Goal: Task Accomplishment & Management: Manage account settings

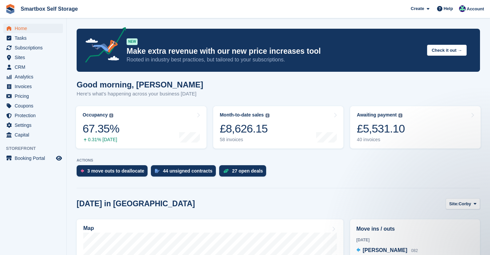
click at [26, 29] on span "Home" at bounding box center [35, 28] width 40 height 9
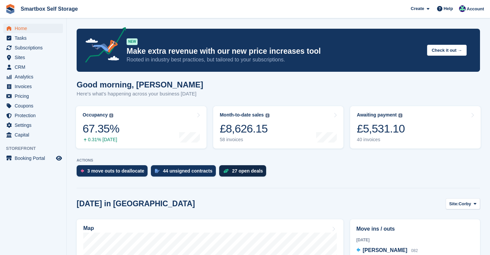
click at [249, 172] on div "27 open deals" at bounding box center [247, 170] width 31 height 5
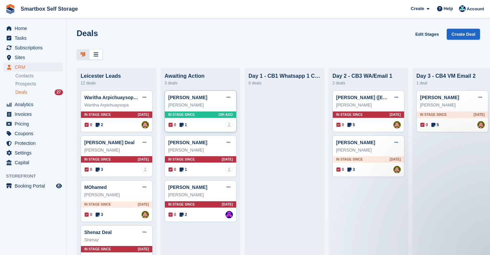
click at [216, 118] on div "Tony Steyn Edit deal Mark as won Mark as lost Delete deal Tony Steyn In stage s…" at bounding box center [201, 111] width 72 height 42
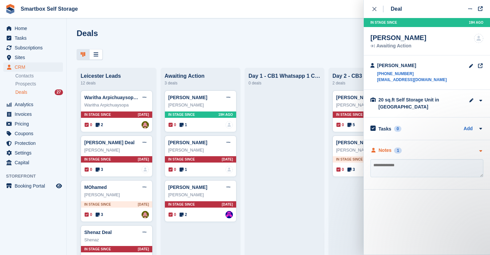
click at [385, 150] on div "Notes" at bounding box center [385, 150] width 13 height 7
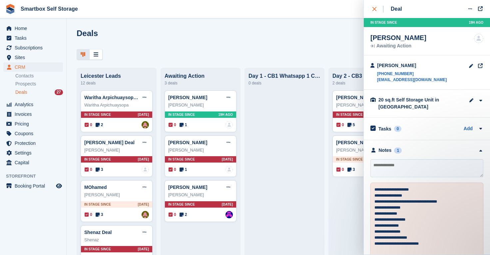
click at [375, 7] on icon "close" at bounding box center [375, 9] width 4 height 4
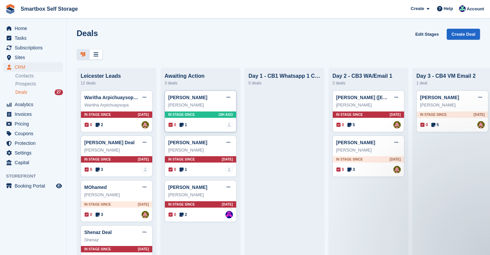
click at [201, 99] on div "Tony Steyn Edit deal Mark as won Mark as lost Delete deal" at bounding box center [200, 97] width 65 height 10
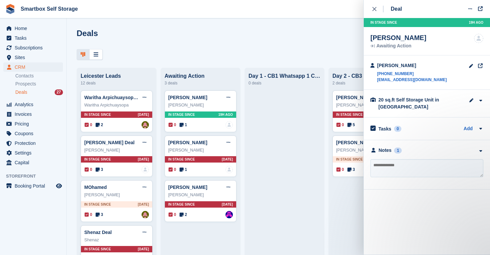
drag, startPoint x: 407, startPoint y: 35, endPoint x: 370, endPoint y: 35, distance: 36.7
click at [370, 35] on div "Tony Steyn Awaiting Action No one is assigned to this deal" at bounding box center [427, 41] width 126 height 28
copy div "Tony Steyn"
click at [386, 150] on div "Notes" at bounding box center [385, 150] width 13 height 7
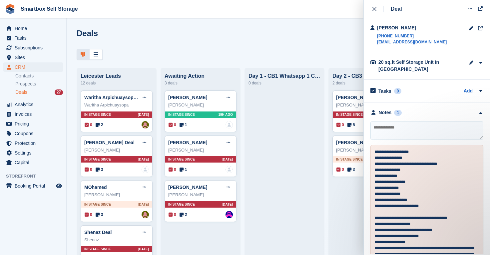
scroll to position [39, 0]
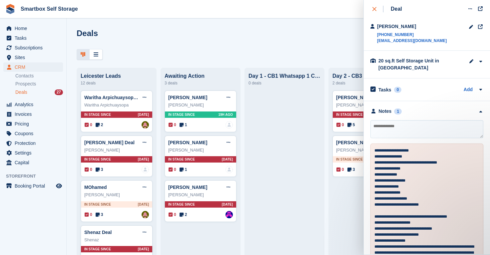
click at [373, 10] on icon "close" at bounding box center [375, 9] width 4 height 4
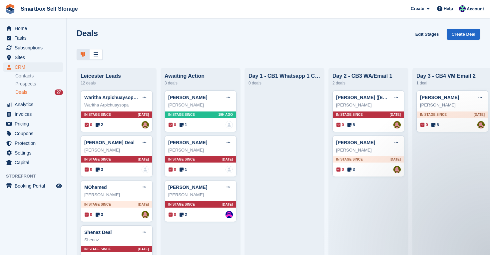
scroll to position [0, 0]
click at [25, 27] on span "Home" at bounding box center [35, 28] width 40 height 9
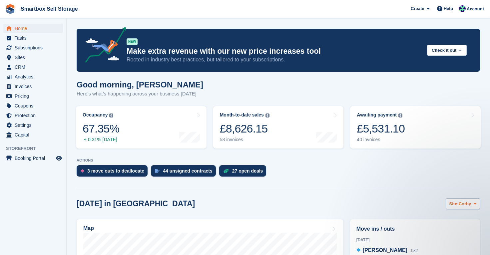
click at [471, 203] on span "Corby" at bounding box center [465, 203] width 13 height 7
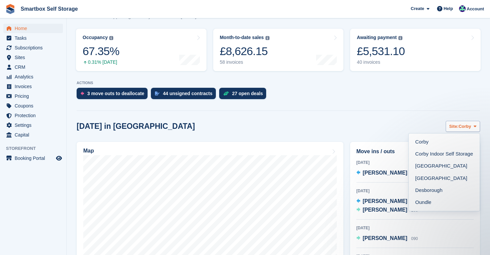
scroll to position [88, 0]
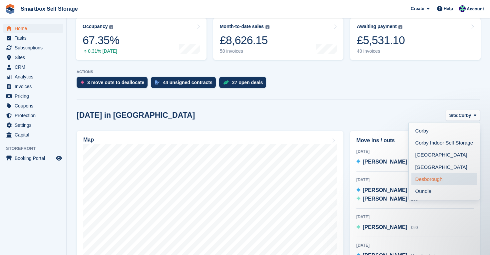
click at [431, 180] on link "Desborough" at bounding box center [445, 179] width 66 height 12
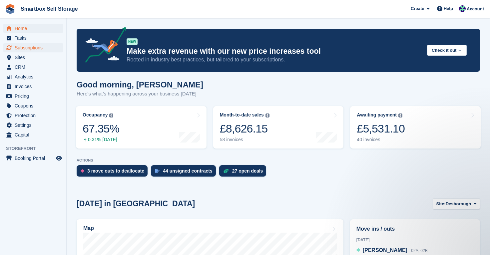
scroll to position [0, 0]
click at [20, 56] on span "Sites" at bounding box center [35, 57] width 40 height 9
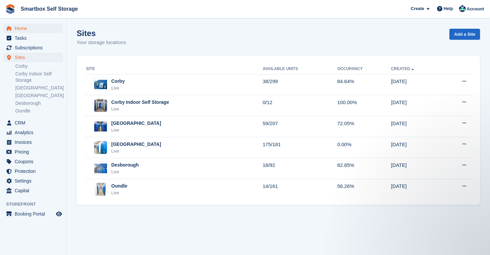
click at [17, 29] on span "Home" at bounding box center [35, 28] width 40 height 9
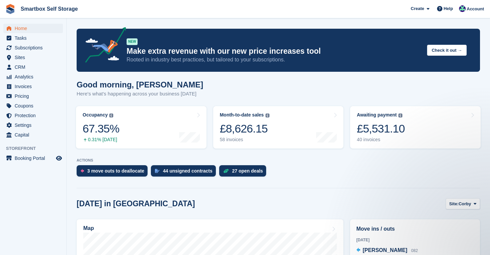
click at [22, 26] on span "Home" at bounding box center [35, 28] width 40 height 9
